Goal: Check status: Check status

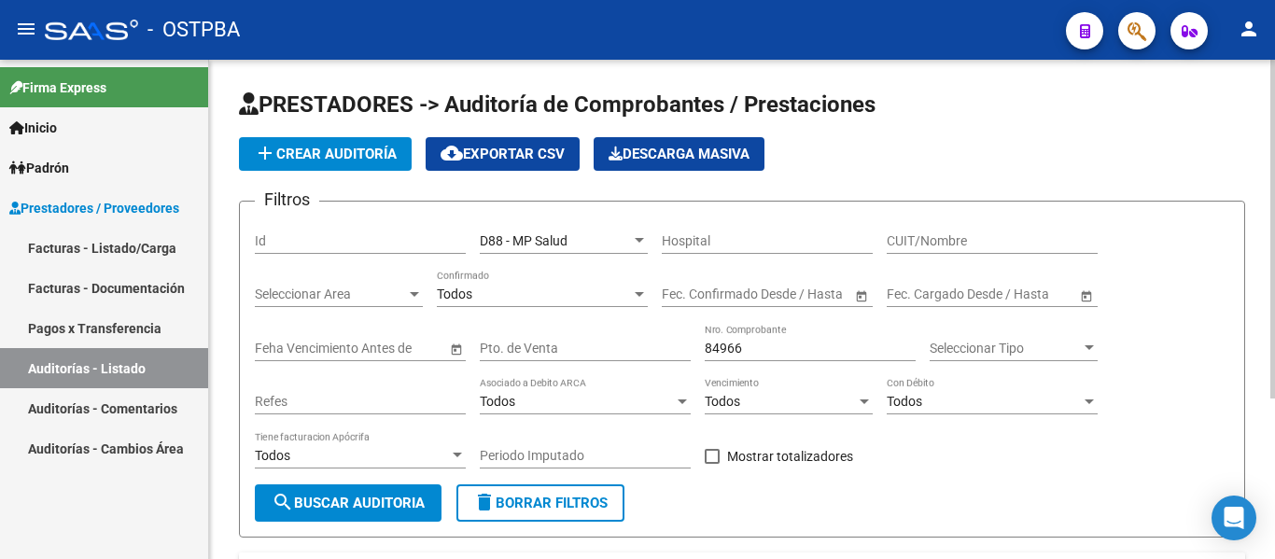
scroll to position [0, 173]
click at [766, 357] on div "84966 Nro. Comprobante" at bounding box center [810, 342] width 211 height 37
type input "8"
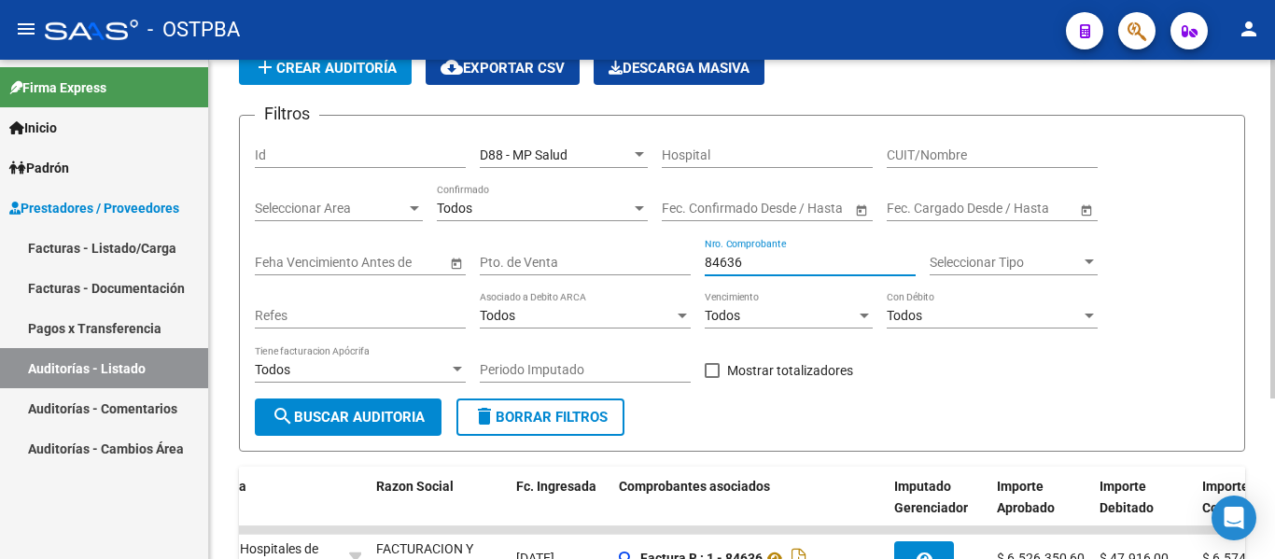
scroll to position [0, 0]
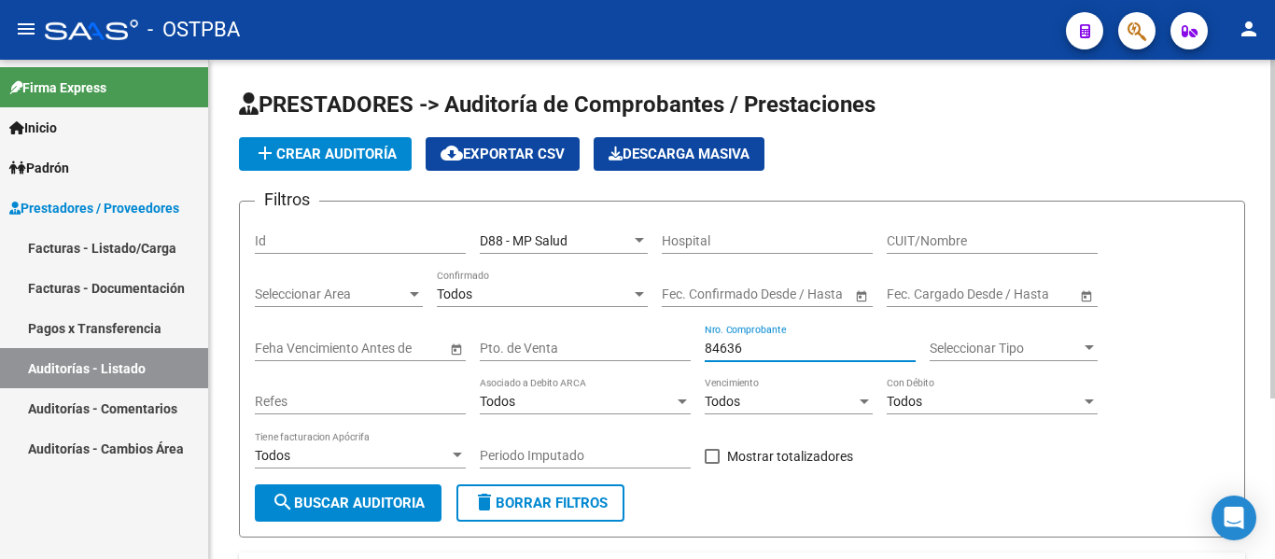
click at [765, 351] on input "84636" at bounding box center [810, 349] width 211 height 16
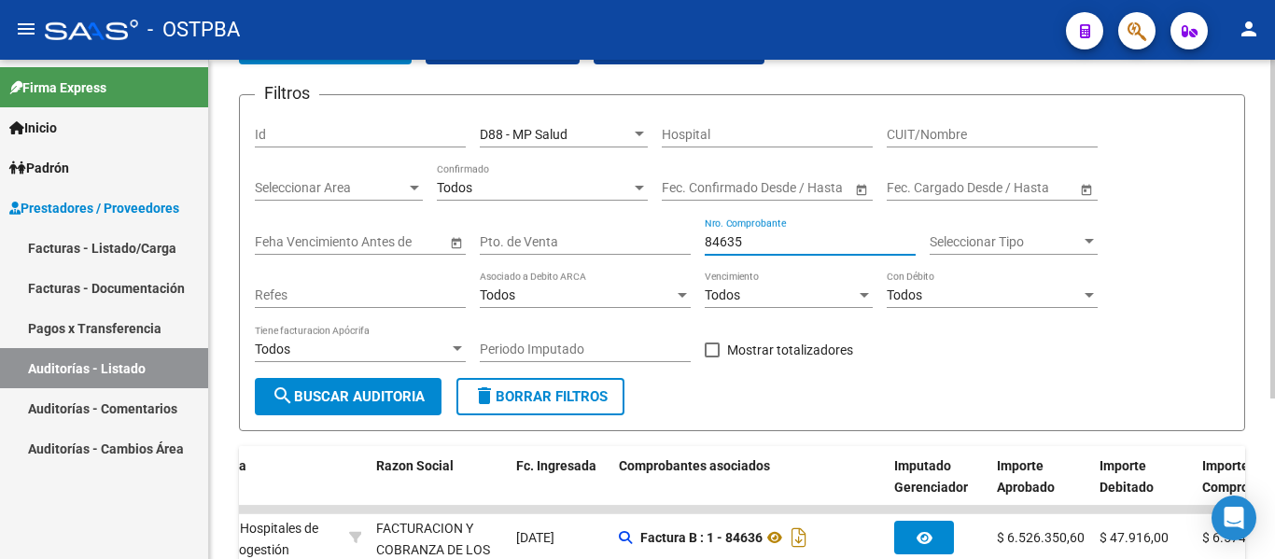
scroll to position [236, 0]
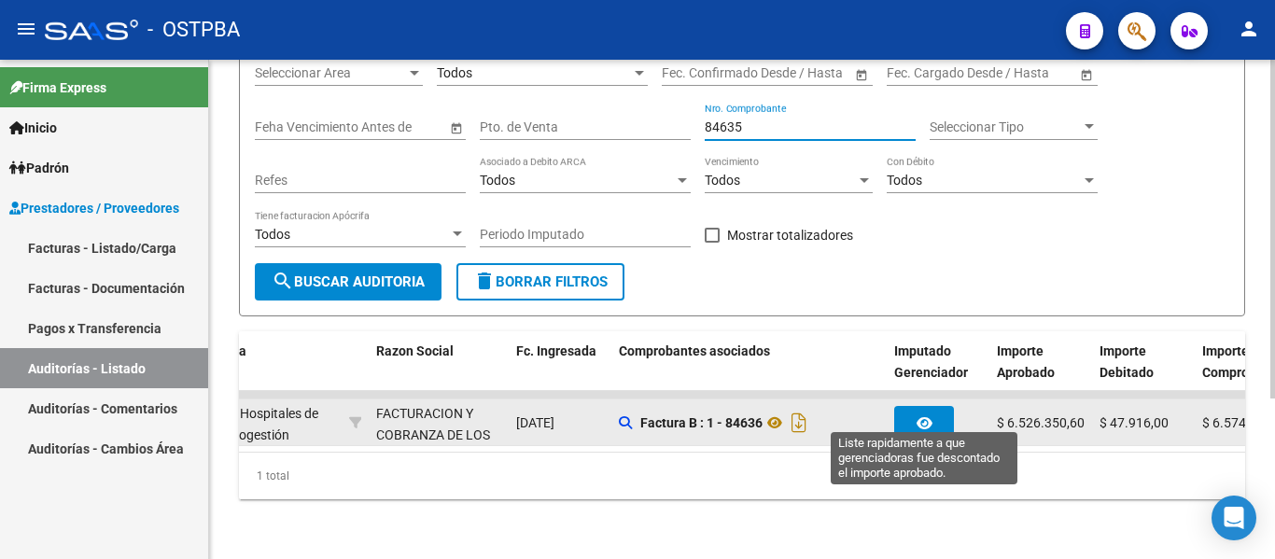
type input "84635"
click at [921, 417] on button "button" at bounding box center [924, 423] width 60 height 34
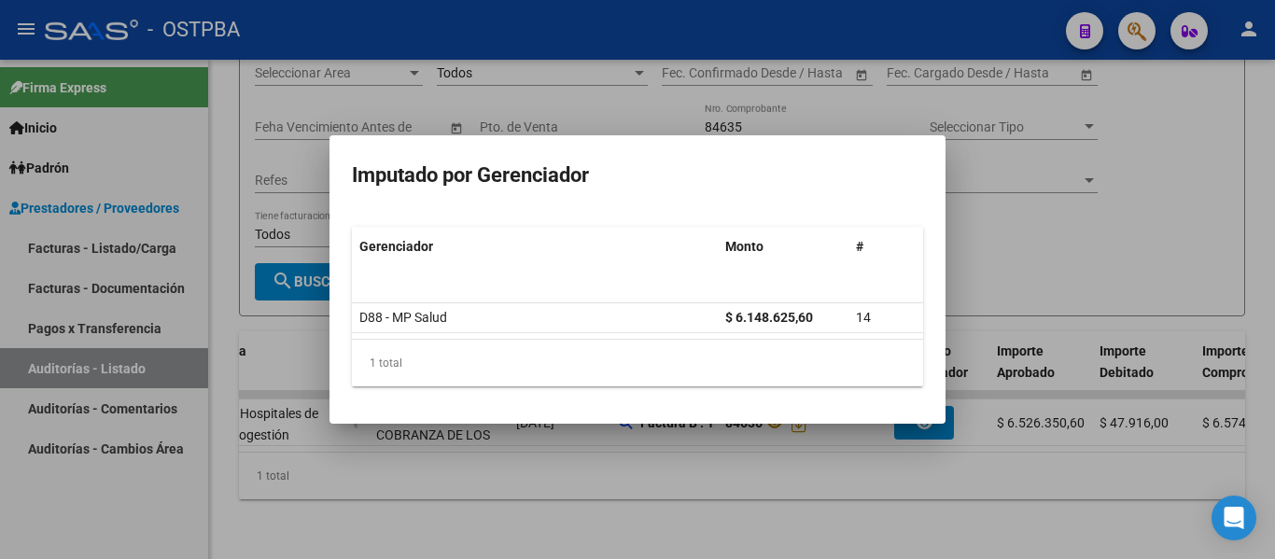
click at [946, 443] on div at bounding box center [637, 279] width 1275 height 559
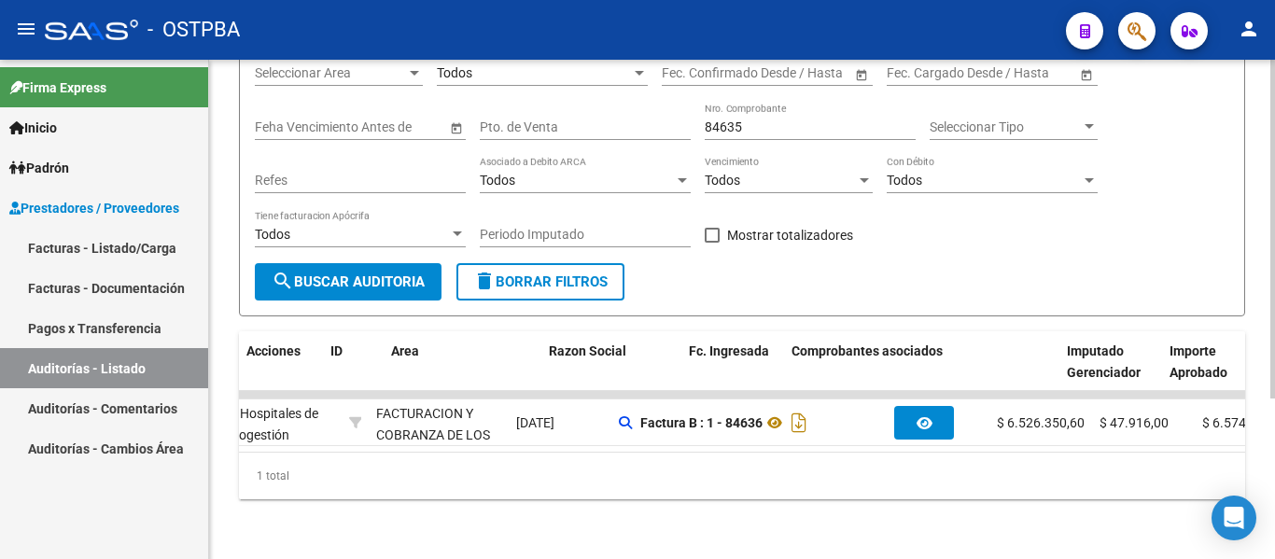
scroll to position [0, 0]
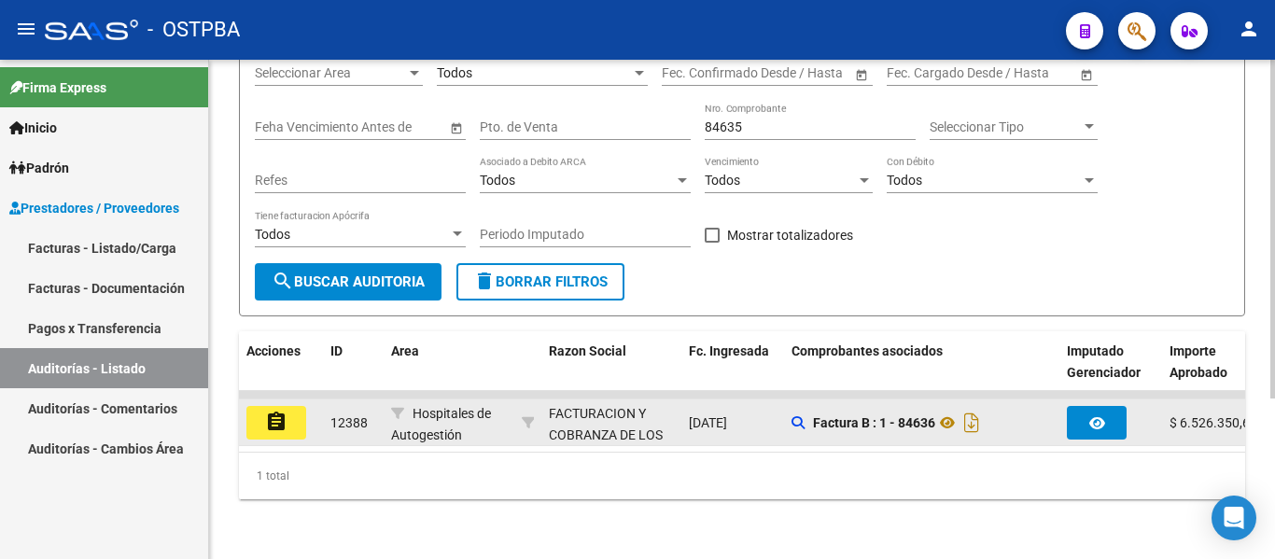
click at [299, 407] on button "assignment" at bounding box center [276, 423] width 60 height 34
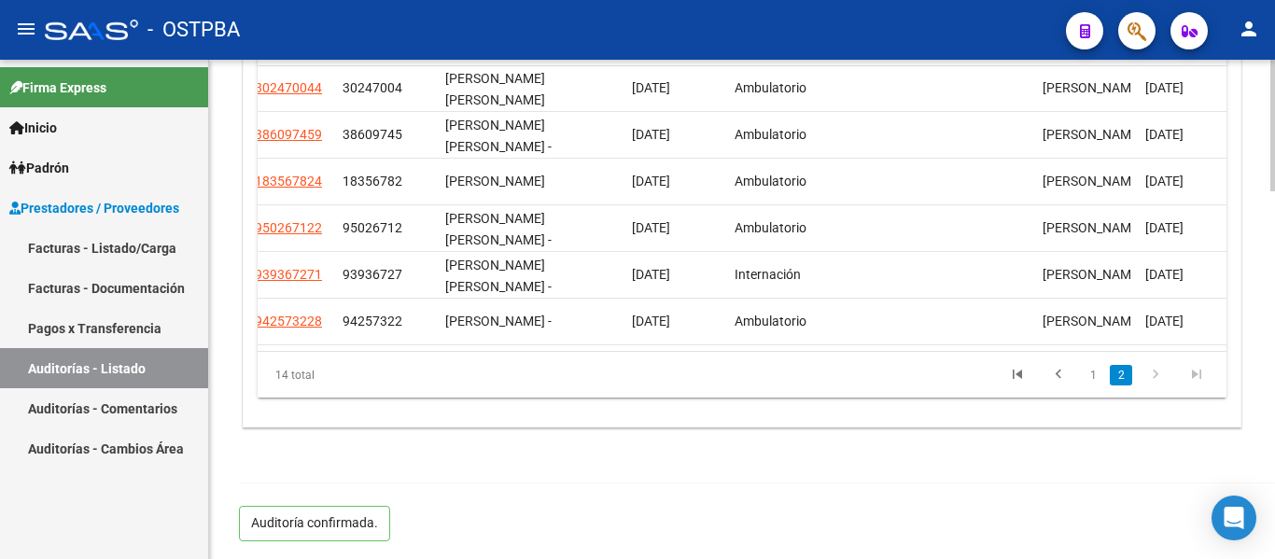
scroll to position [1390, 0]
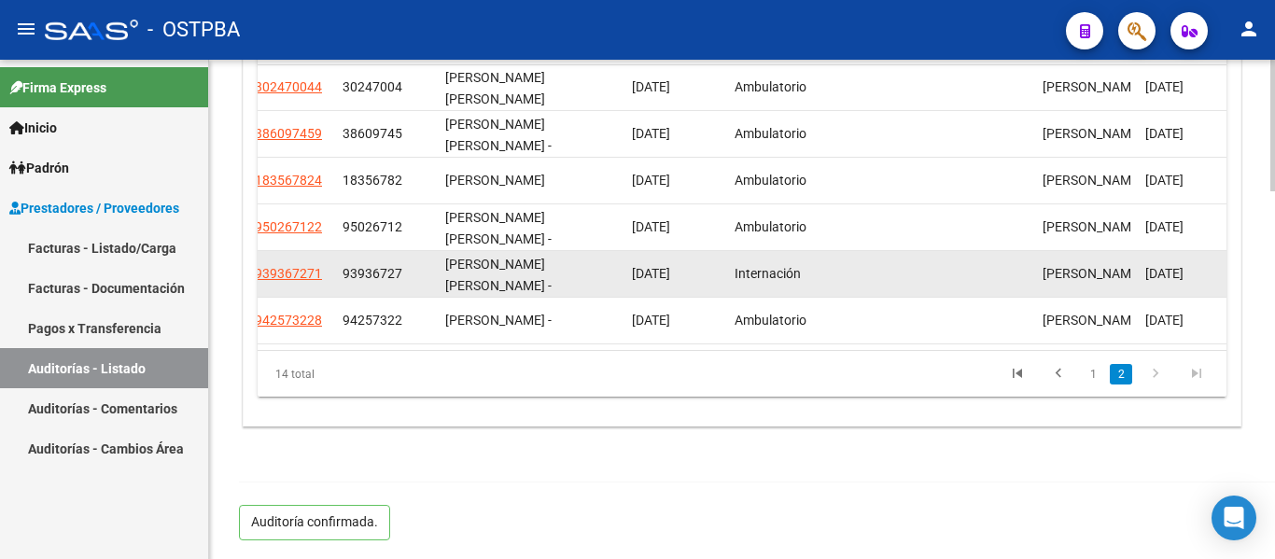
drag, startPoint x: 338, startPoint y: 260, endPoint x: 414, endPoint y: 267, distance: 76.0
click at [414, 267] on datatable-body-cell "93936727" at bounding box center [386, 274] width 103 height 46
copy span "93936727"
